Goal: Task Accomplishment & Management: Manage account settings

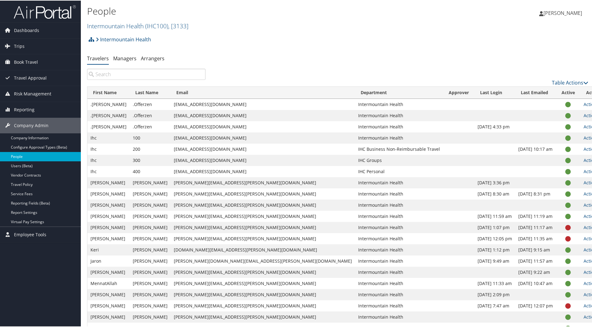
click at [30, 156] on link "People" at bounding box center [40, 155] width 81 height 9
click at [123, 22] on link "Intermountain Health ( IHC100 ) , [ 3133 ]" at bounding box center [137, 25] width 101 height 8
click at [114, 64] on link "Peaks Intermountain Denver (SCL Health), [10799]" at bounding box center [128, 66] width 82 height 16
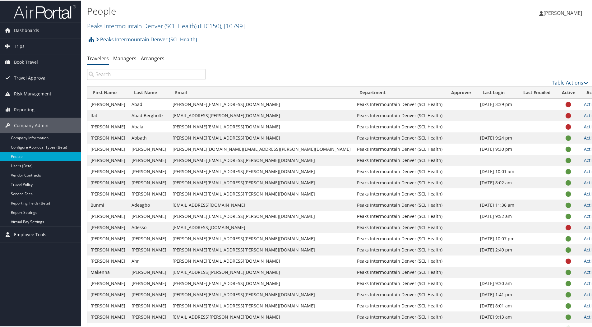
click at [116, 73] on input "search" at bounding box center [146, 73] width 118 height 11
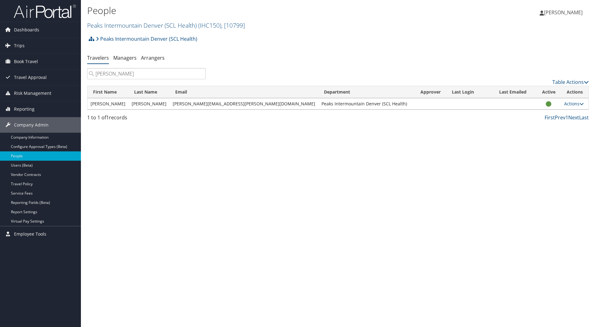
type input "patrick cobb"
click at [25, 72] on span "Travel Approval" at bounding box center [30, 78] width 33 height 16
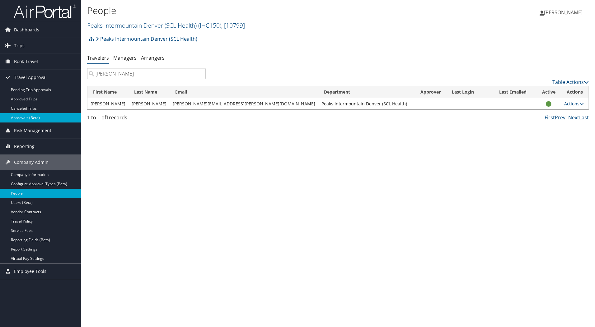
click at [28, 117] on link "Approvals (Beta)" at bounding box center [40, 117] width 81 height 9
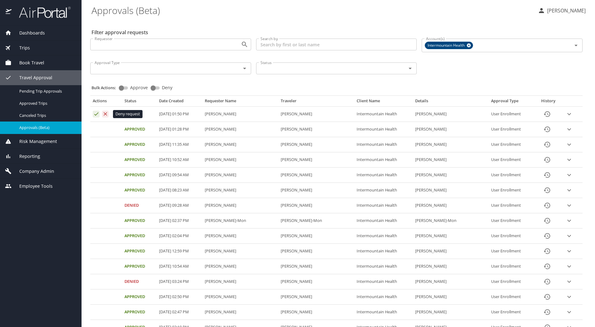
click at [105, 114] on icon "Approval table" at bounding box center [105, 114] width 6 height 6
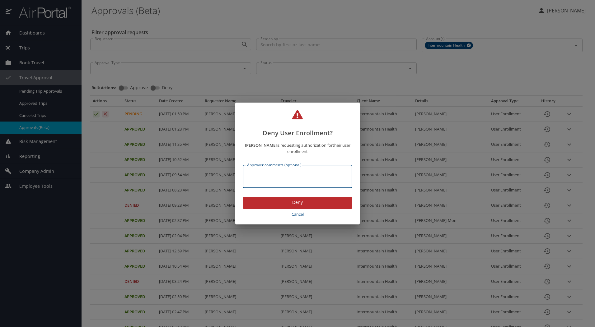
click at [263, 174] on textarea "Approver comments (optional)" at bounding box center [297, 177] width 101 height 12
type textarea "incorrect email"
click at [291, 201] on span "Deny" at bounding box center [298, 203] width 100 height 8
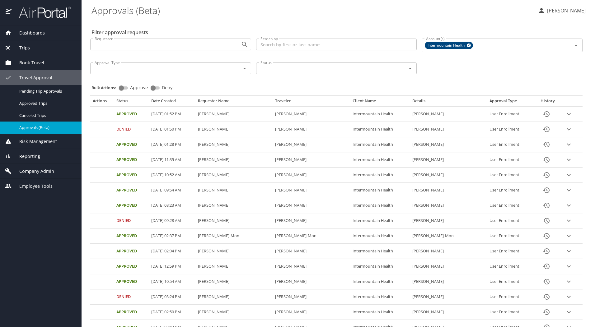
click at [34, 169] on span "Company Admin" at bounding box center [33, 171] width 43 height 7
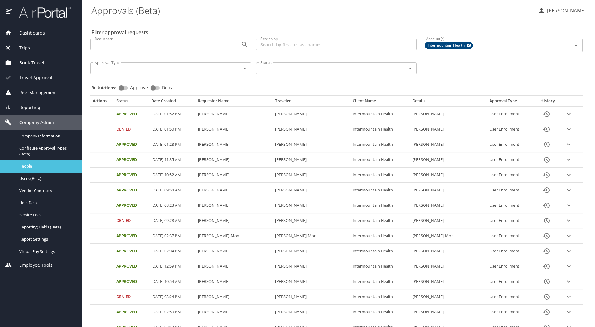
click at [35, 169] on span "People" at bounding box center [46, 166] width 55 height 6
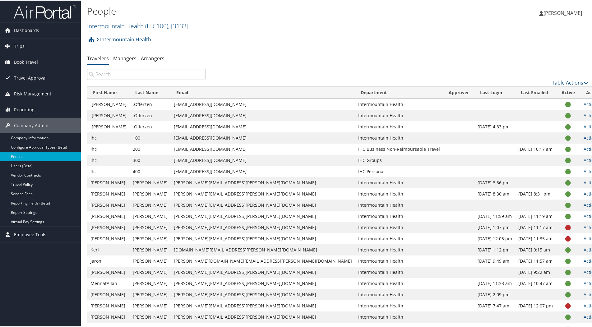
click at [153, 75] on input "search" at bounding box center [146, 73] width 118 height 11
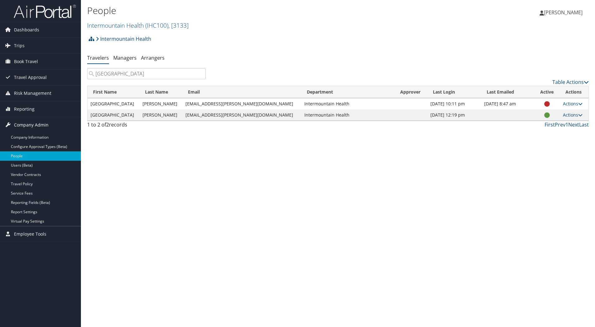
type input "vienna"
click at [561, 9] on span "[PERSON_NAME]" at bounding box center [563, 12] width 39 height 7
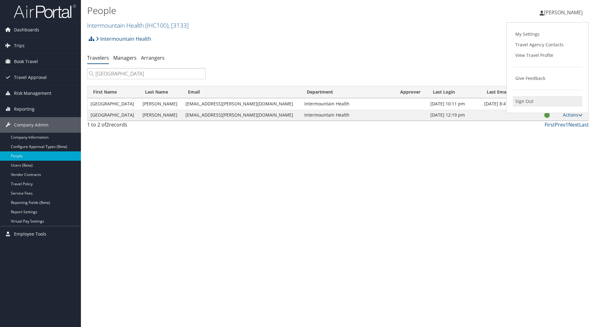
click at [526, 101] on link "Sign Out" at bounding box center [546, 101] width 69 height 11
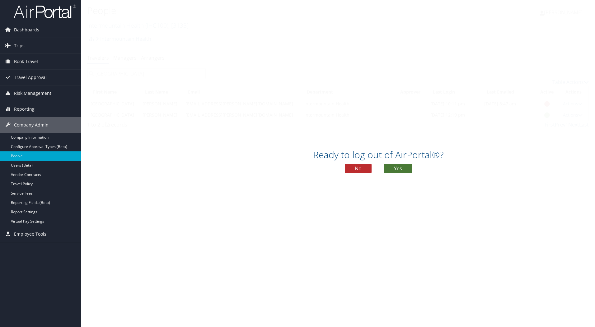
click at [399, 168] on button "Yes" at bounding box center [398, 168] width 28 height 9
